Goal: Task Accomplishment & Management: Manage account settings

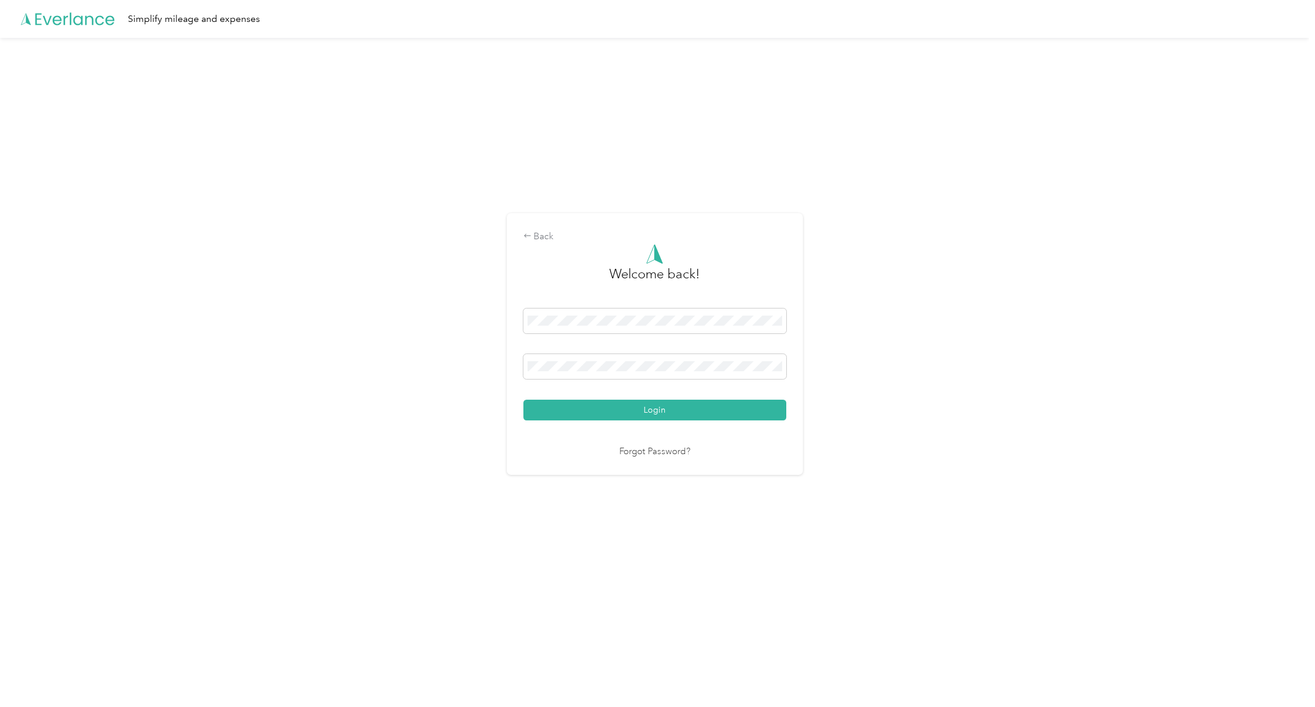
click at [583, 401] on button "Login" at bounding box center [654, 410] width 263 height 21
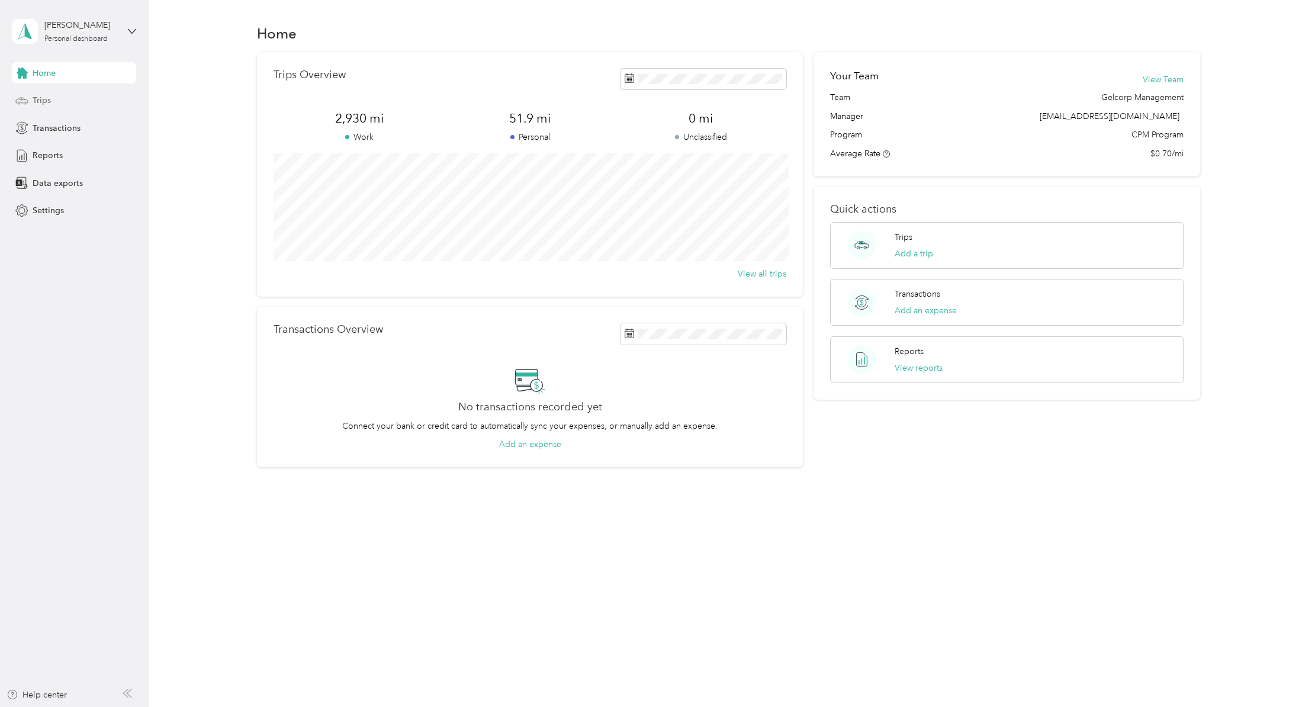
click at [52, 99] on div "Trips" at bounding box center [74, 100] width 124 height 21
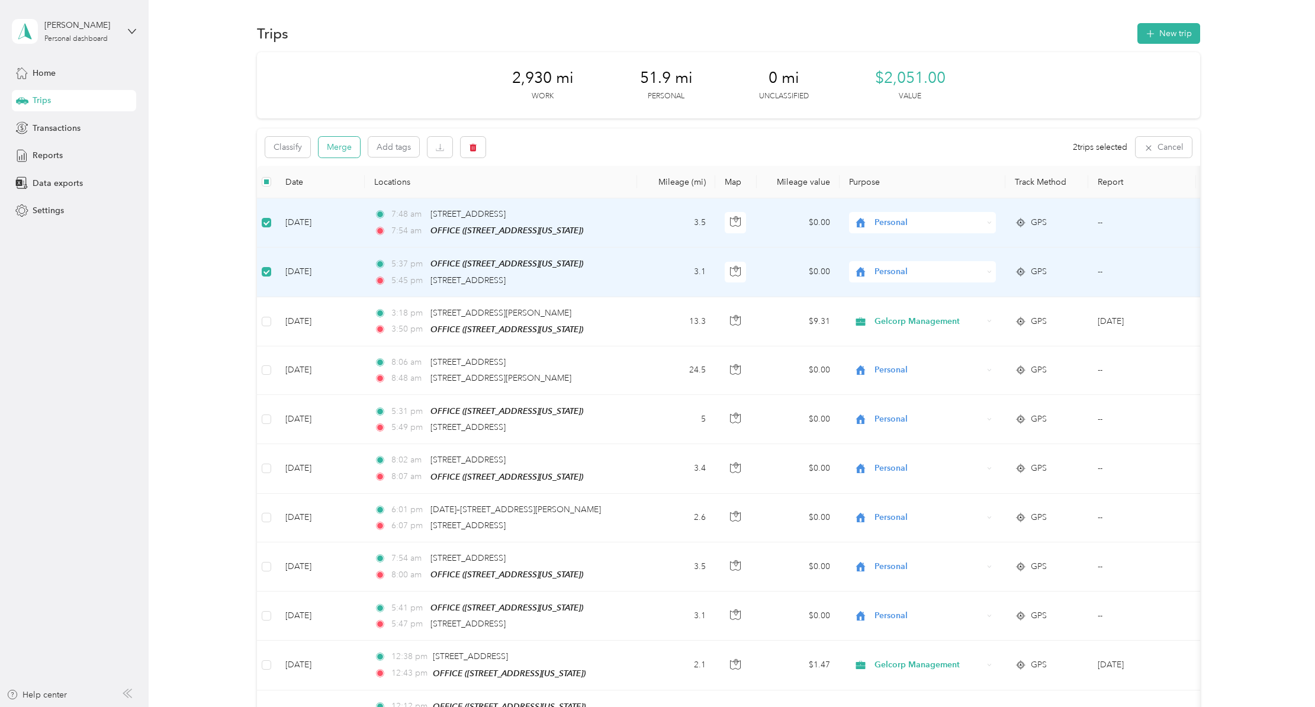
click at [340, 149] on button "Merge" at bounding box center [339, 147] width 41 height 21
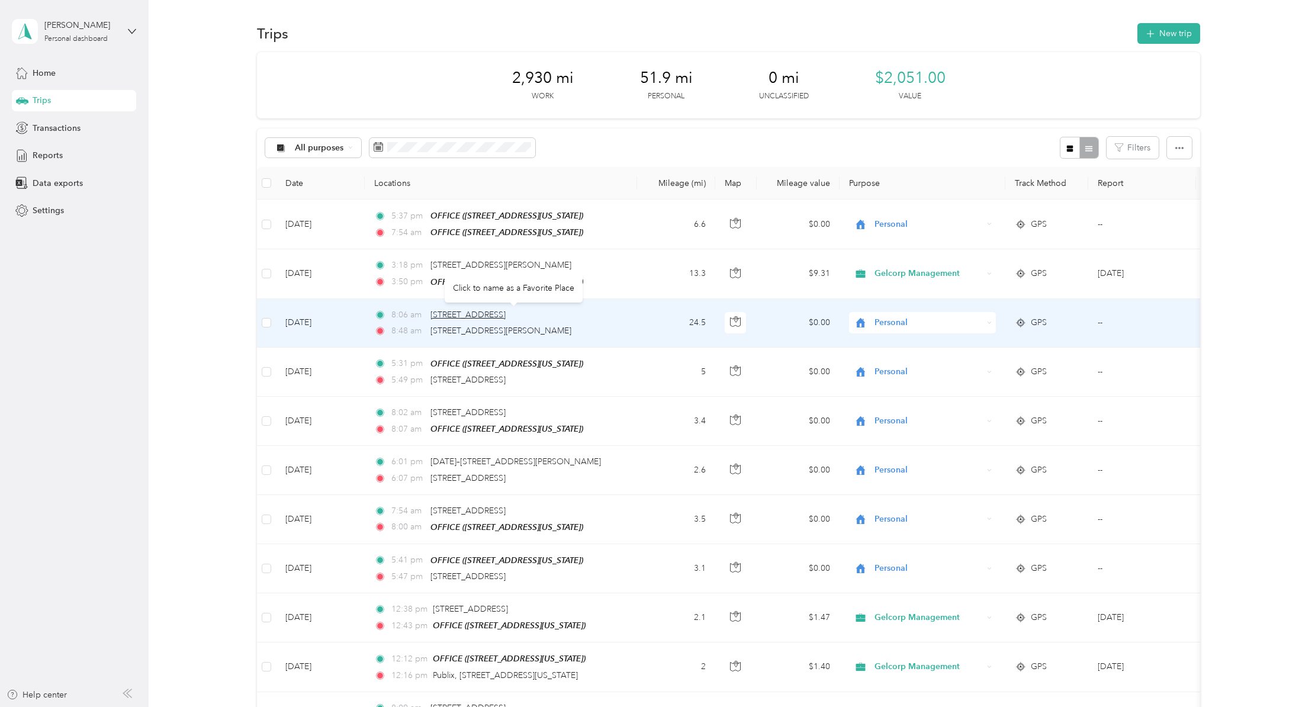
click at [506, 312] on span "[STREET_ADDRESS]" at bounding box center [467, 315] width 75 height 10
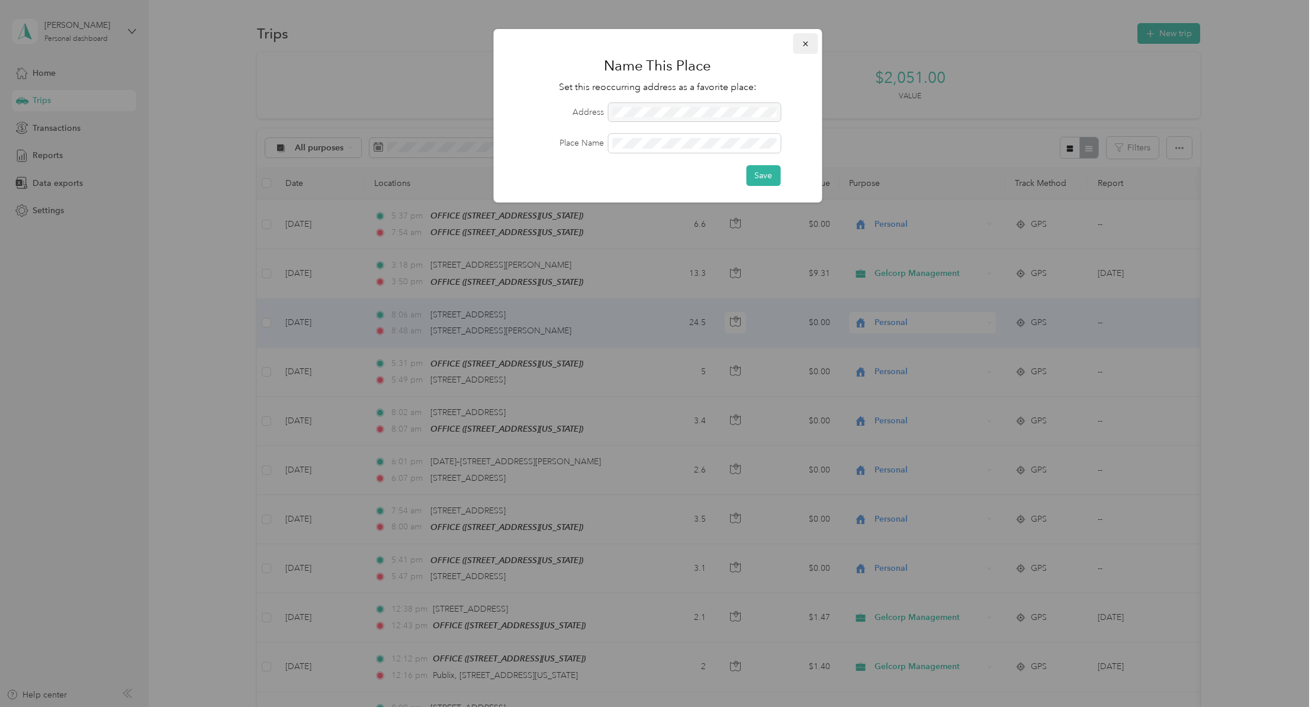
click at [803, 44] on icon "button" at bounding box center [805, 44] width 8 height 8
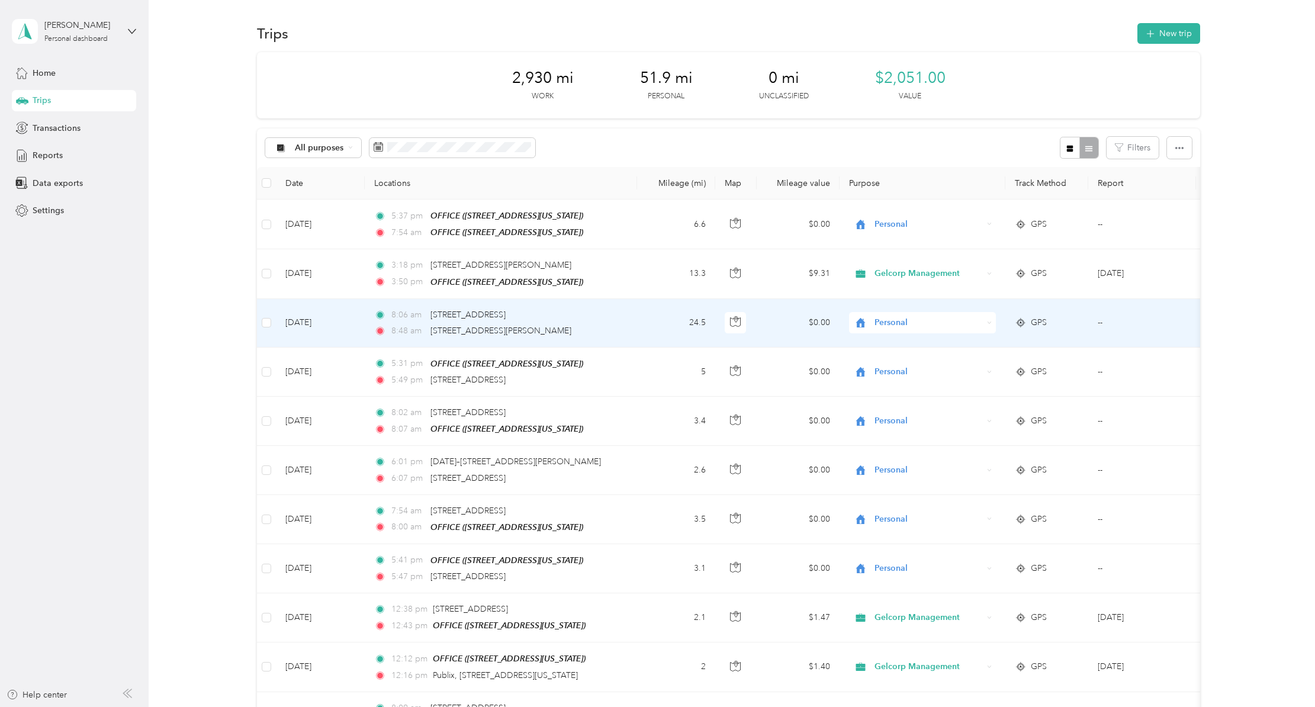
click at [644, 324] on td "24.5" at bounding box center [676, 323] width 78 height 49
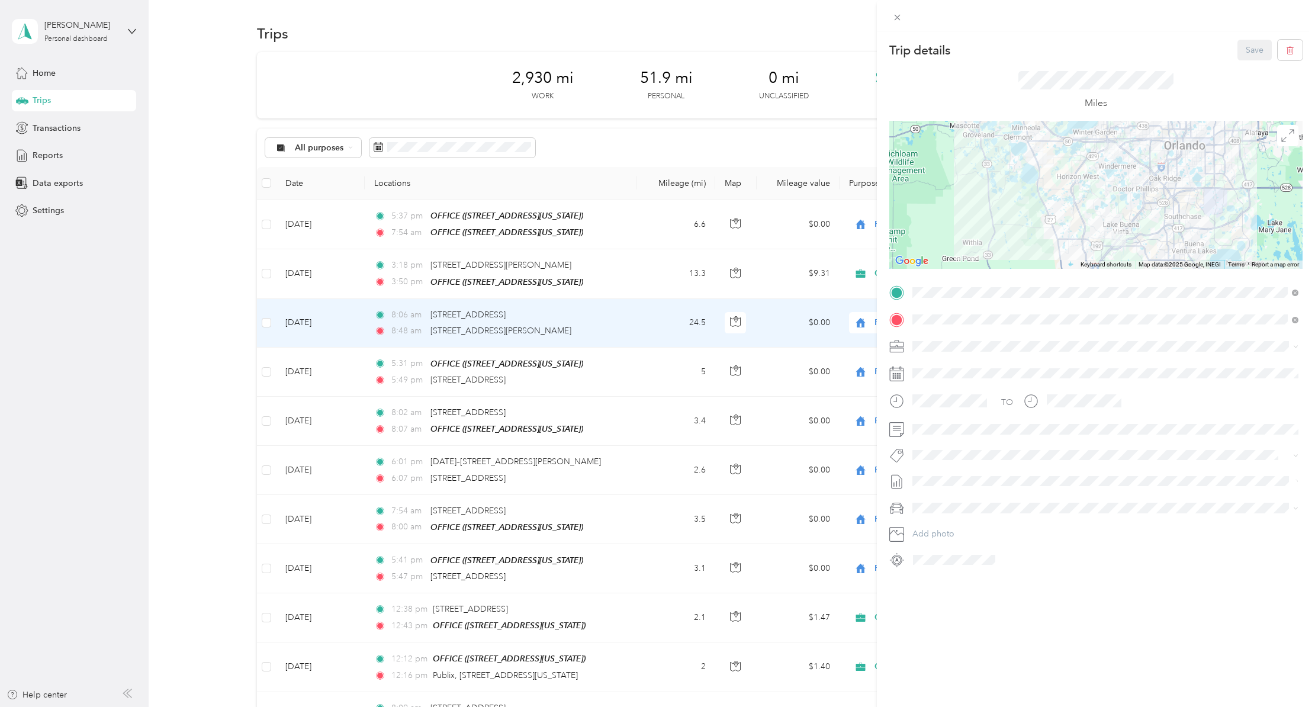
click at [1050, 345] on div "OFFICE [STREET_ADDRESS][US_STATE]" at bounding box center [993, 345] width 118 height 25
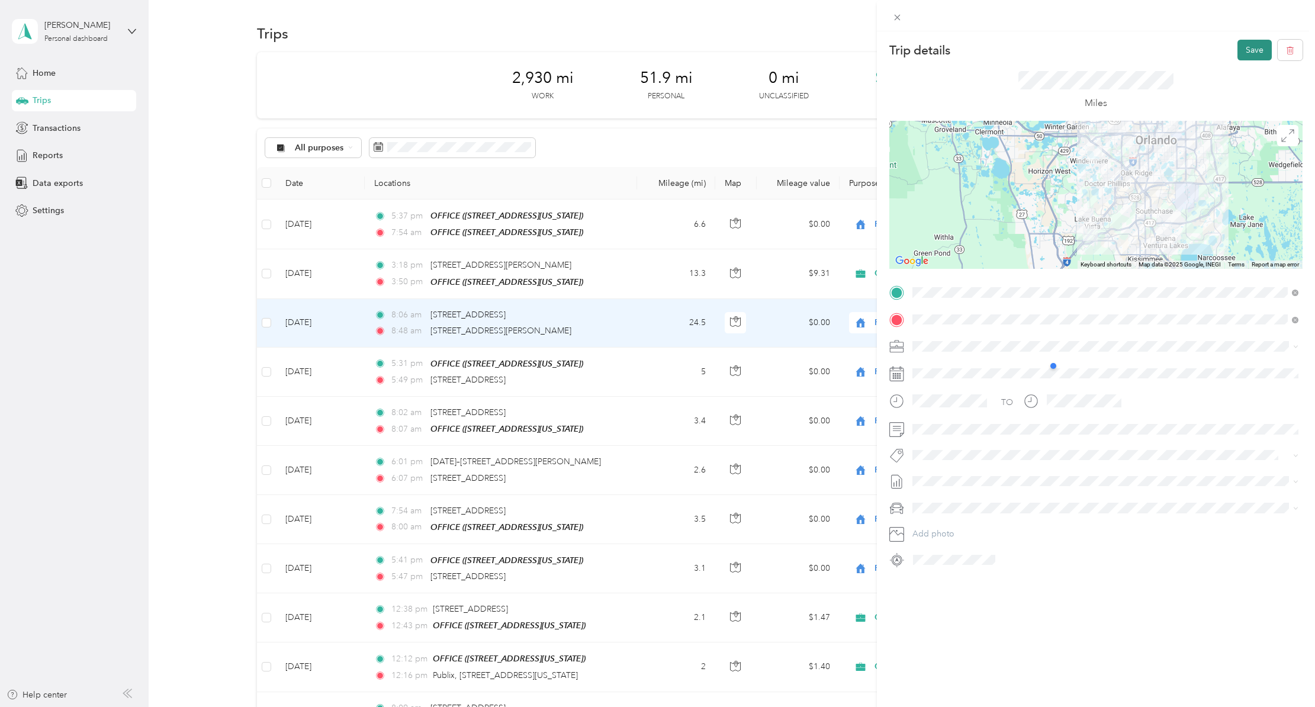
click at [1252, 52] on button "Save" at bounding box center [1254, 50] width 34 height 21
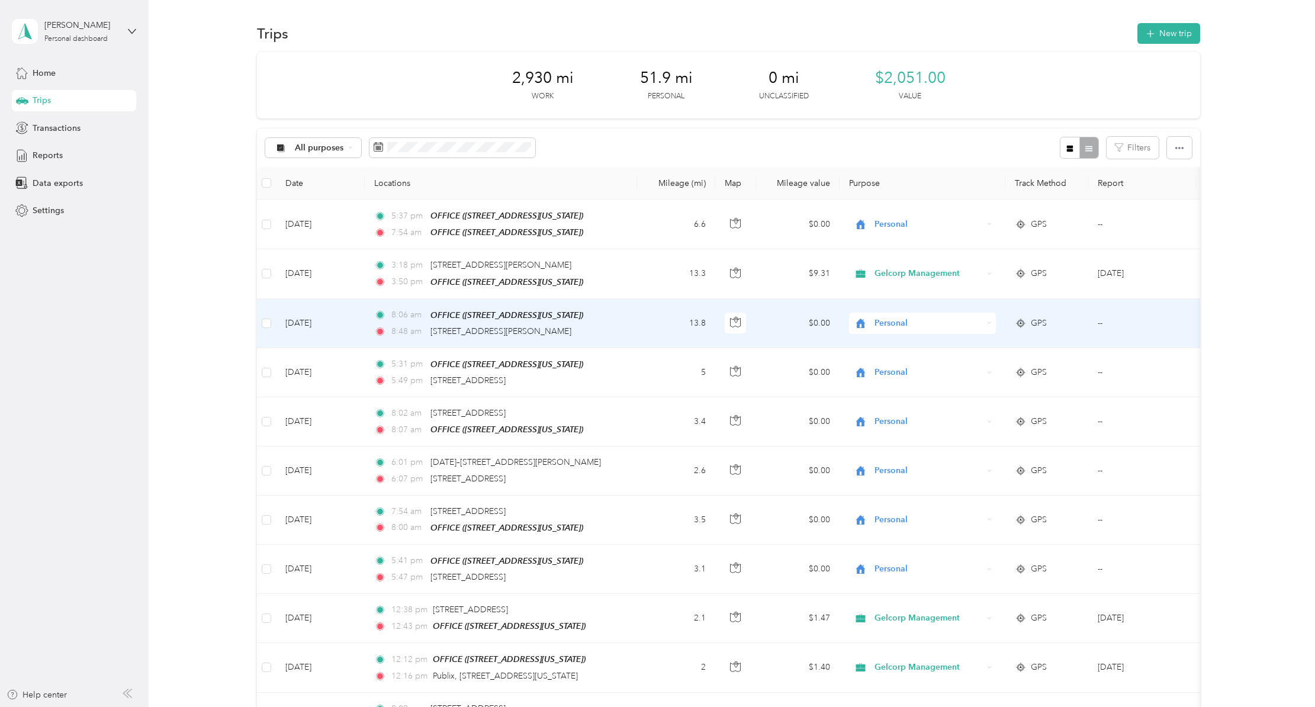
drag, startPoint x: 915, startPoint y: 317, endPoint x: 914, endPoint y: 324, distance: 7.2
click at [915, 318] on span "Personal" at bounding box center [928, 323] width 108 height 13
click at [930, 348] on li "Gelcorp Management" at bounding box center [923, 344] width 147 height 21
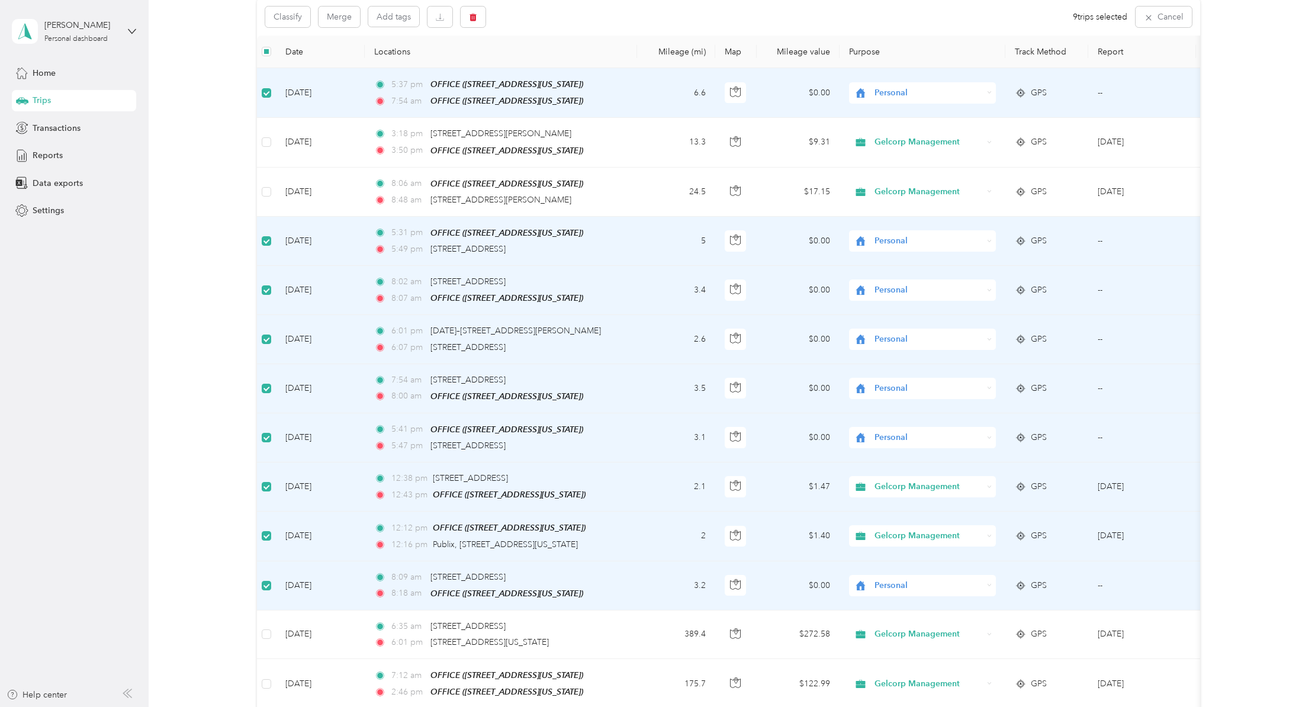
scroll to position [124, 0]
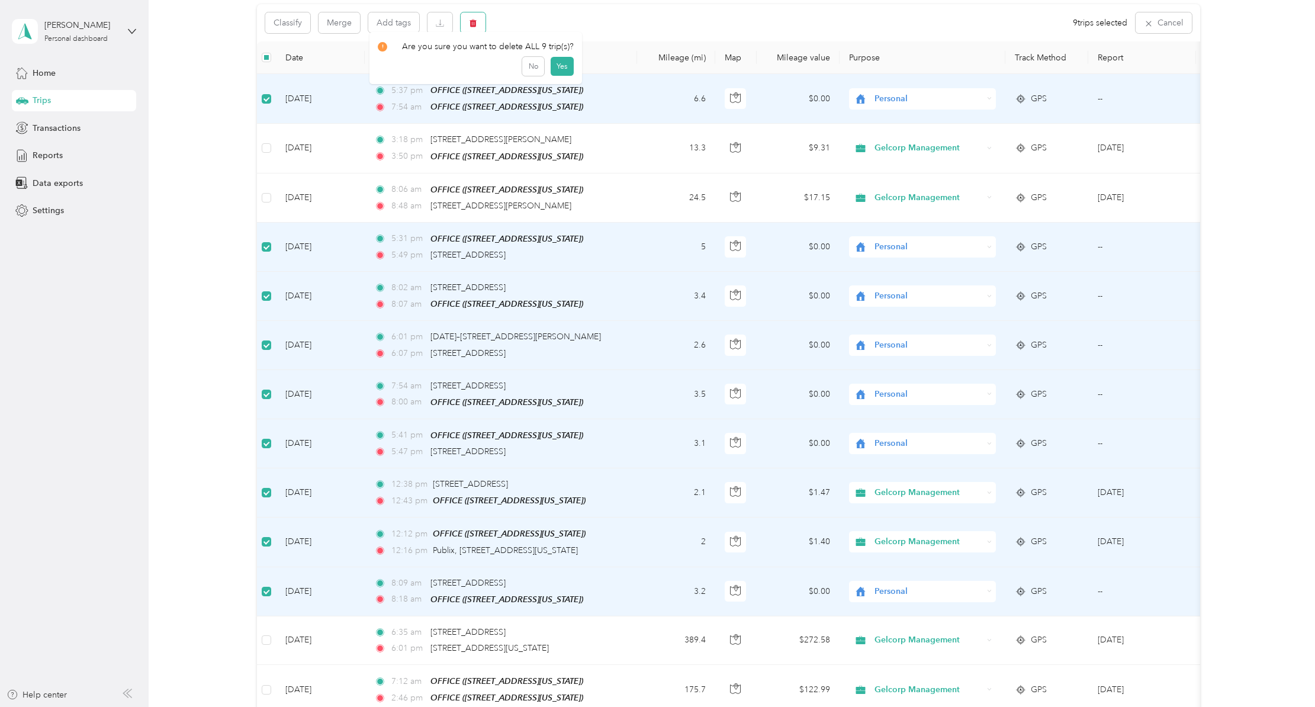
drag, startPoint x: 473, startPoint y: 21, endPoint x: 489, endPoint y: 57, distance: 39.5
click at [472, 21] on icon "button" at bounding box center [473, 24] width 7 height 8
click at [567, 71] on button "Yes" at bounding box center [562, 72] width 23 height 19
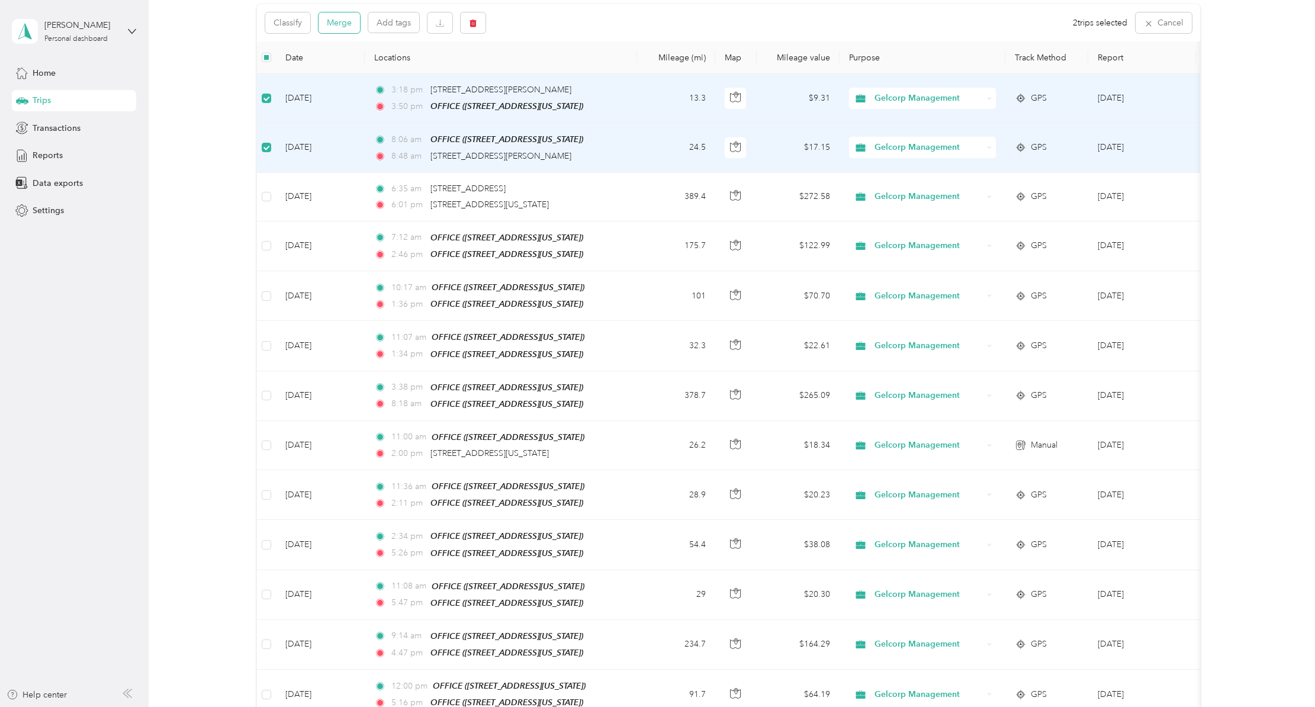
click at [335, 23] on button "Merge" at bounding box center [339, 22] width 41 height 21
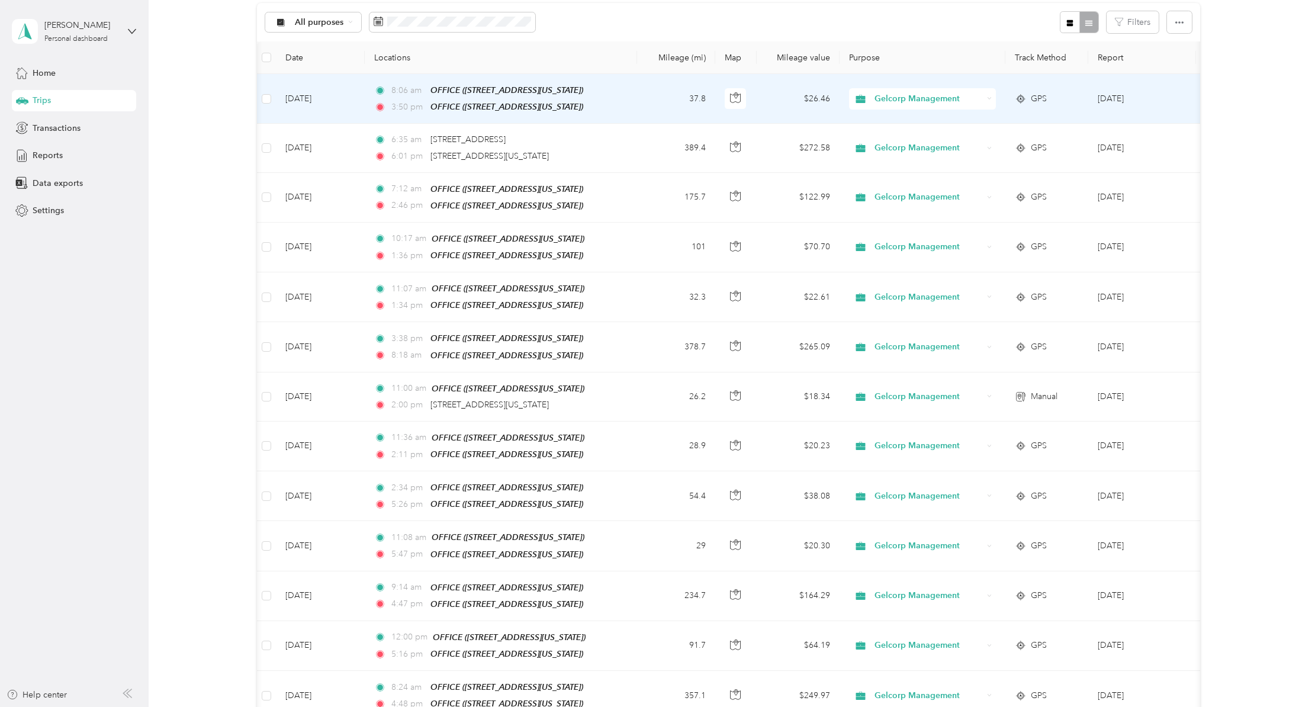
scroll to position [0, 6]
click at [652, 104] on td "37.8" at bounding box center [670, 99] width 78 height 50
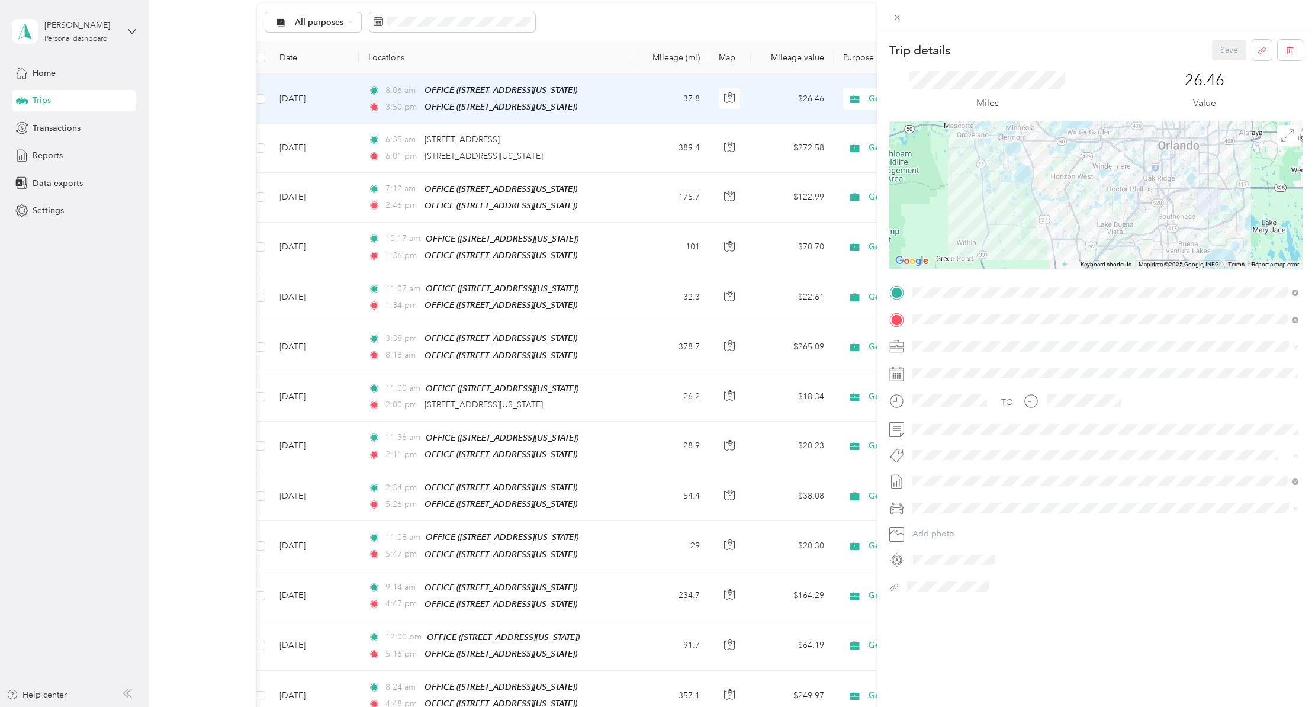
click at [1069, 626] on div "Trip details Save This trip cannot be edited because it is either under review,…" at bounding box center [1096, 384] width 438 height 707
click at [1226, 49] on button "Save" at bounding box center [1229, 50] width 34 height 21
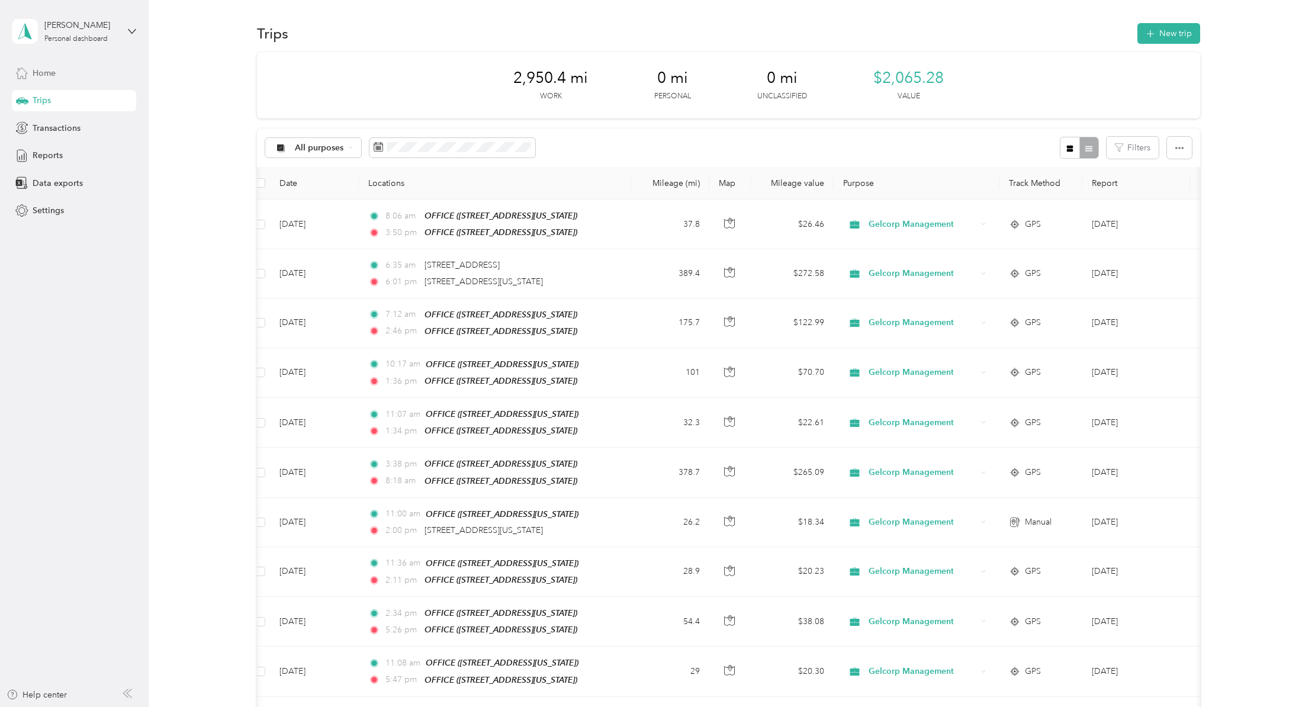
click at [63, 69] on div "Home" at bounding box center [74, 72] width 124 height 21
